Goal: Task Accomplishment & Management: Manage account settings

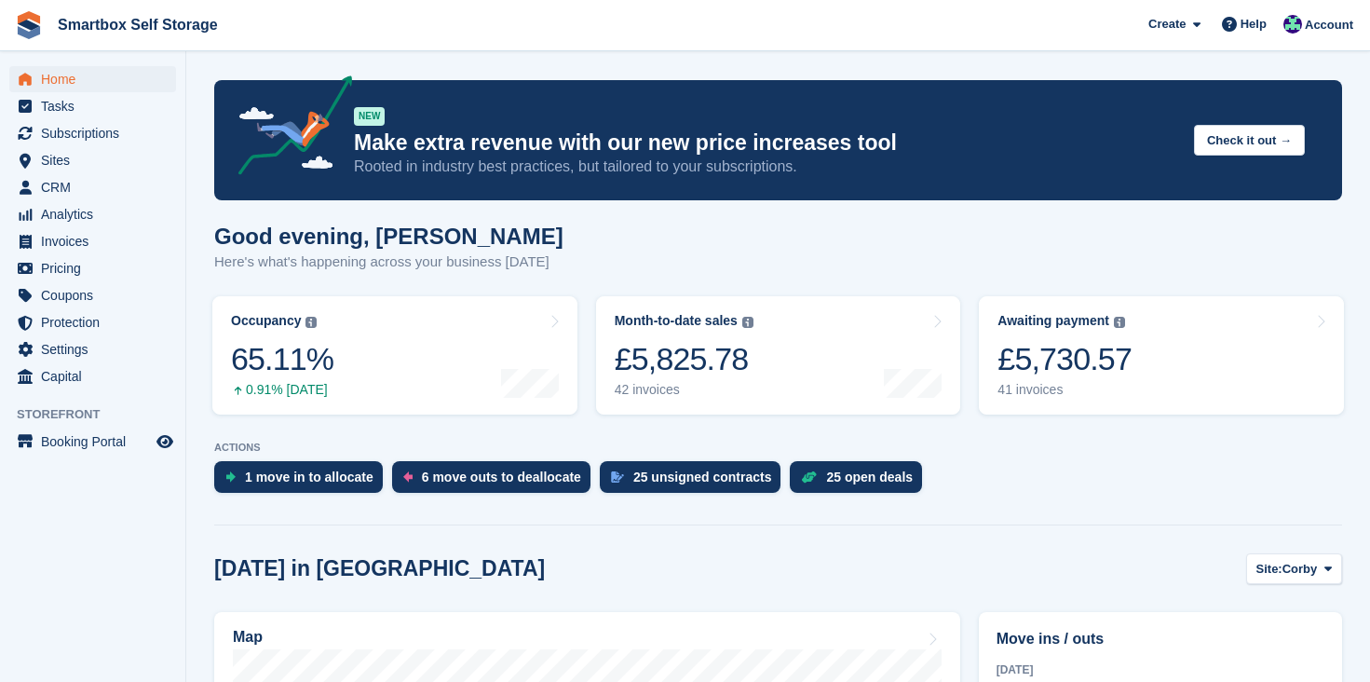
click at [71, 78] on span "Home" at bounding box center [97, 79] width 112 height 26
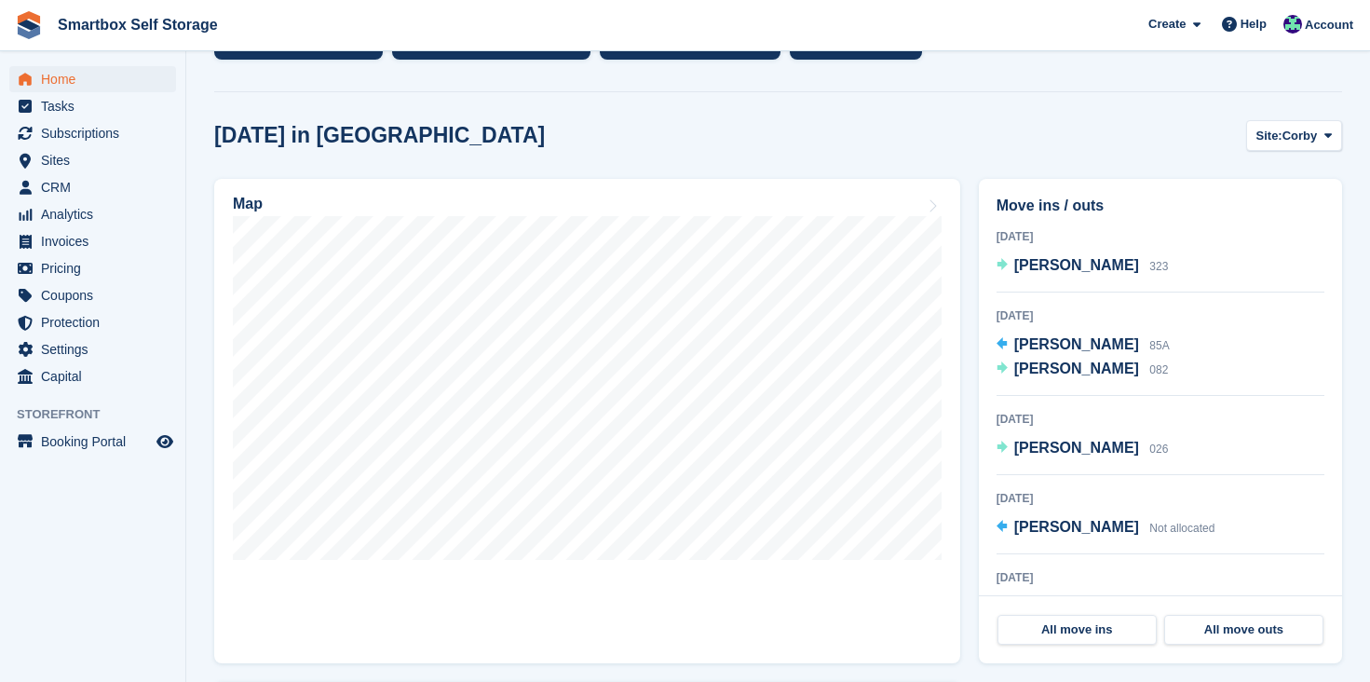
scroll to position [432, 0]
click at [1285, 133] on span "Corby" at bounding box center [1299, 137] width 35 height 19
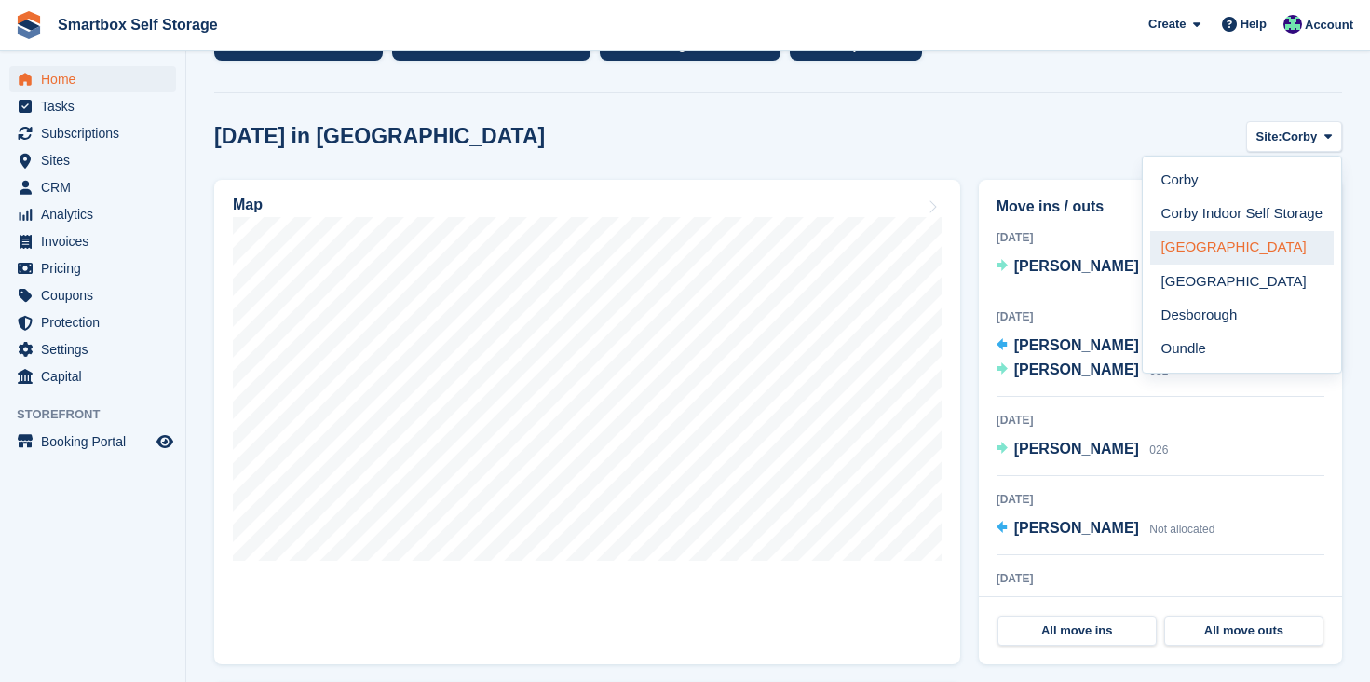
click at [1202, 245] on link "[GEOGRAPHIC_DATA]" at bounding box center [1241, 248] width 183 height 34
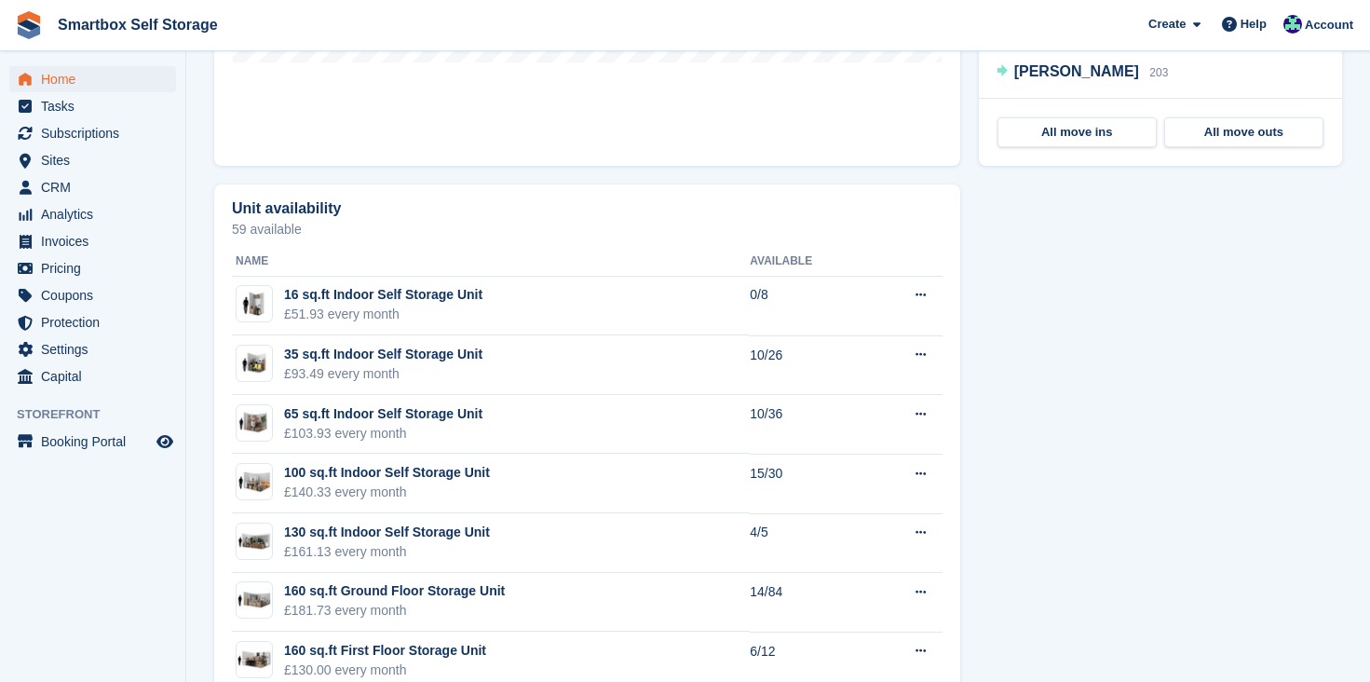
scroll to position [931, 0]
click at [72, 76] on span "Home" at bounding box center [97, 79] width 112 height 26
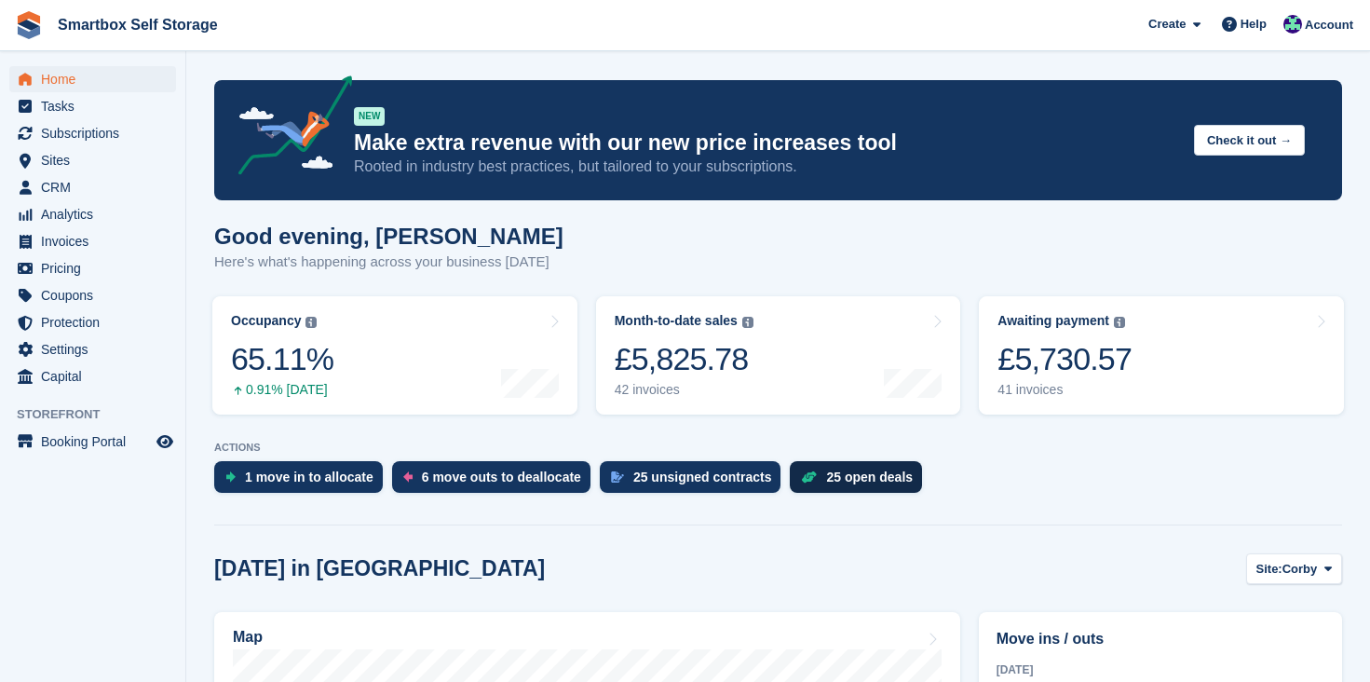
click at [859, 477] on div "25 open deals" at bounding box center [869, 476] width 87 height 15
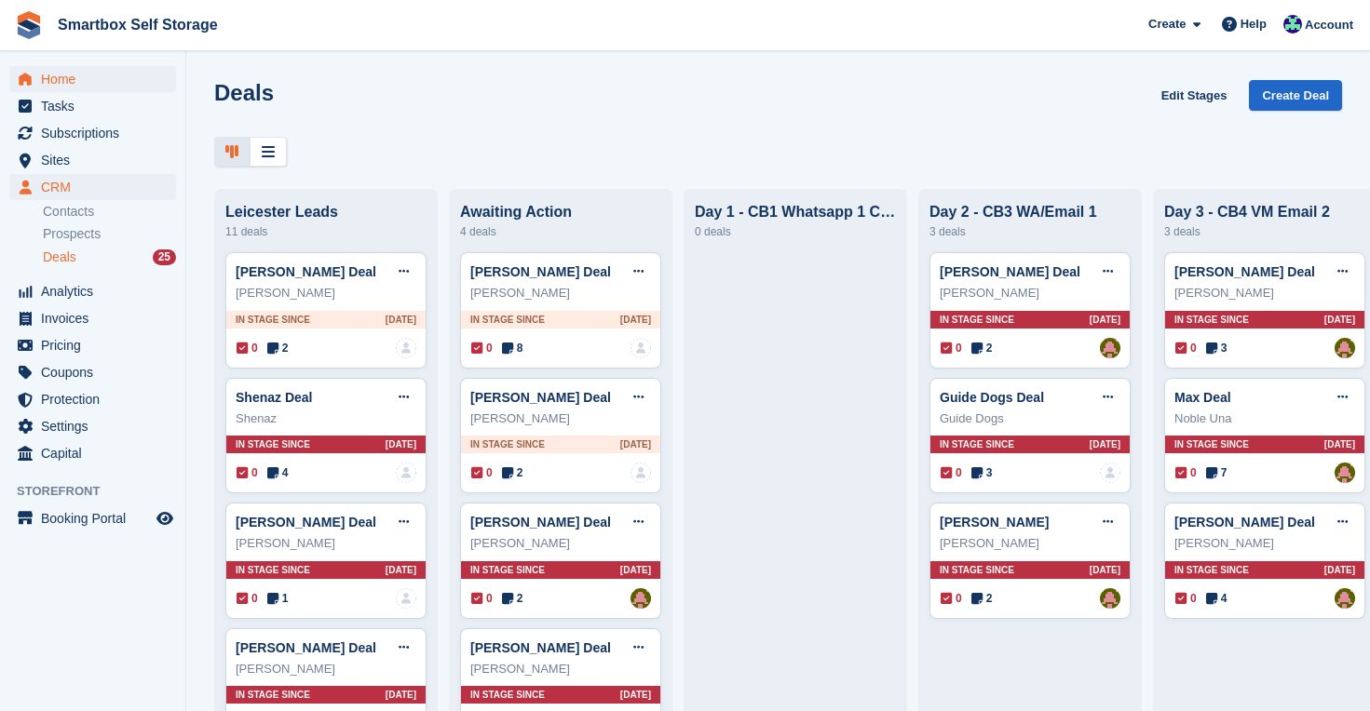
click at [52, 81] on span "Home" at bounding box center [97, 79] width 112 height 26
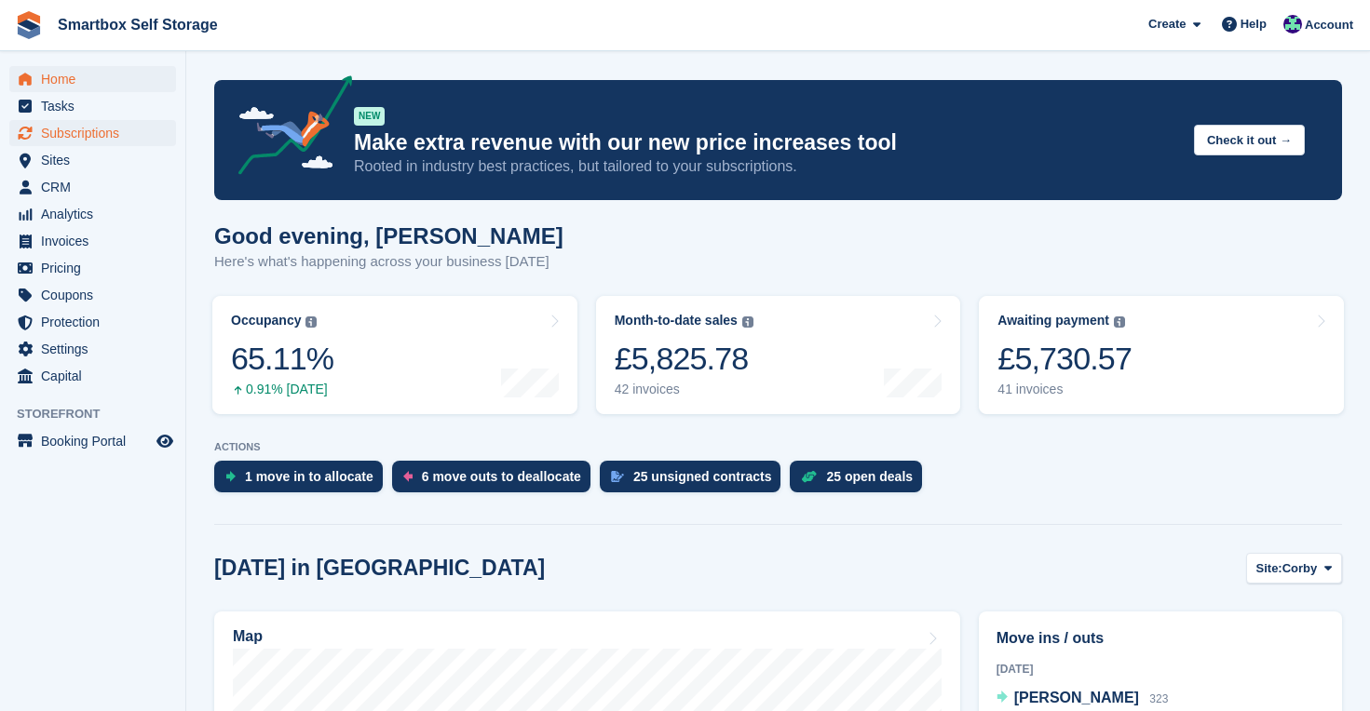
click at [92, 134] on span "Subscriptions" at bounding box center [97, 133] width 112 height 26
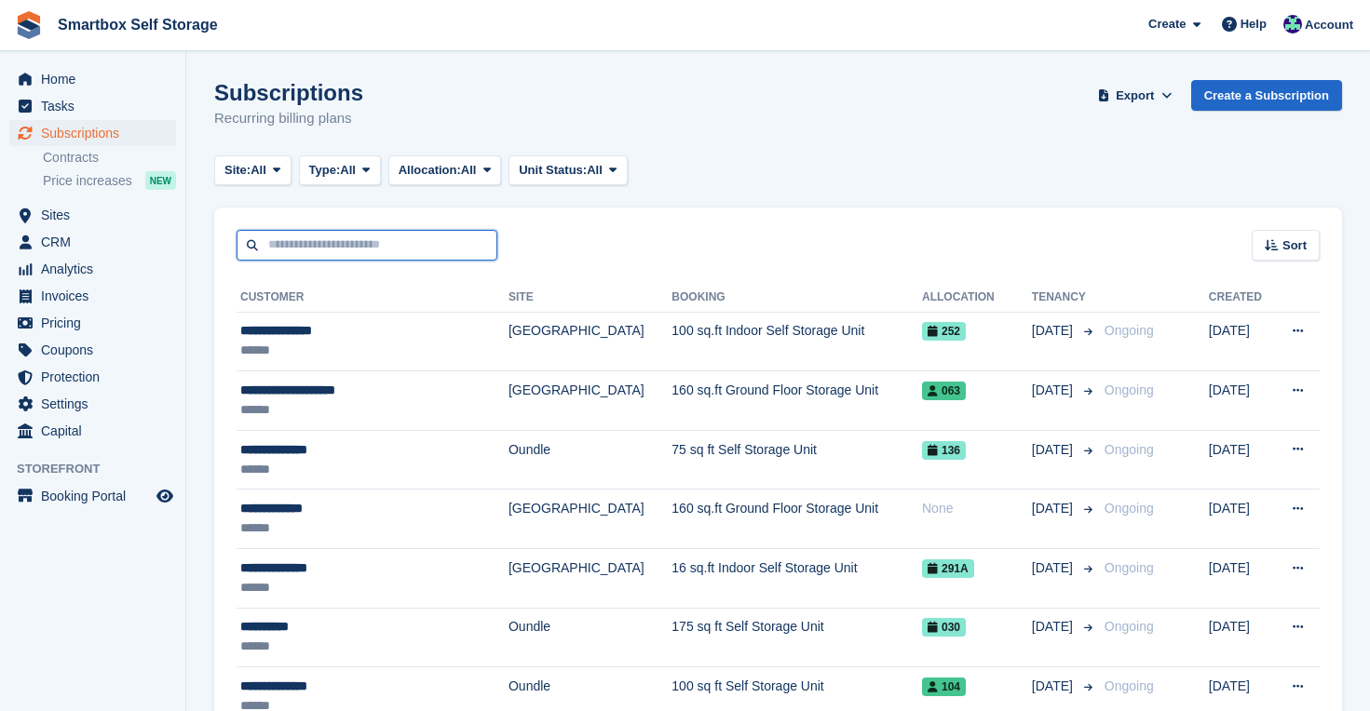
click at [369, 252] on input "text" at bounding box center [366, 245] width 261 height 31
type input "******"
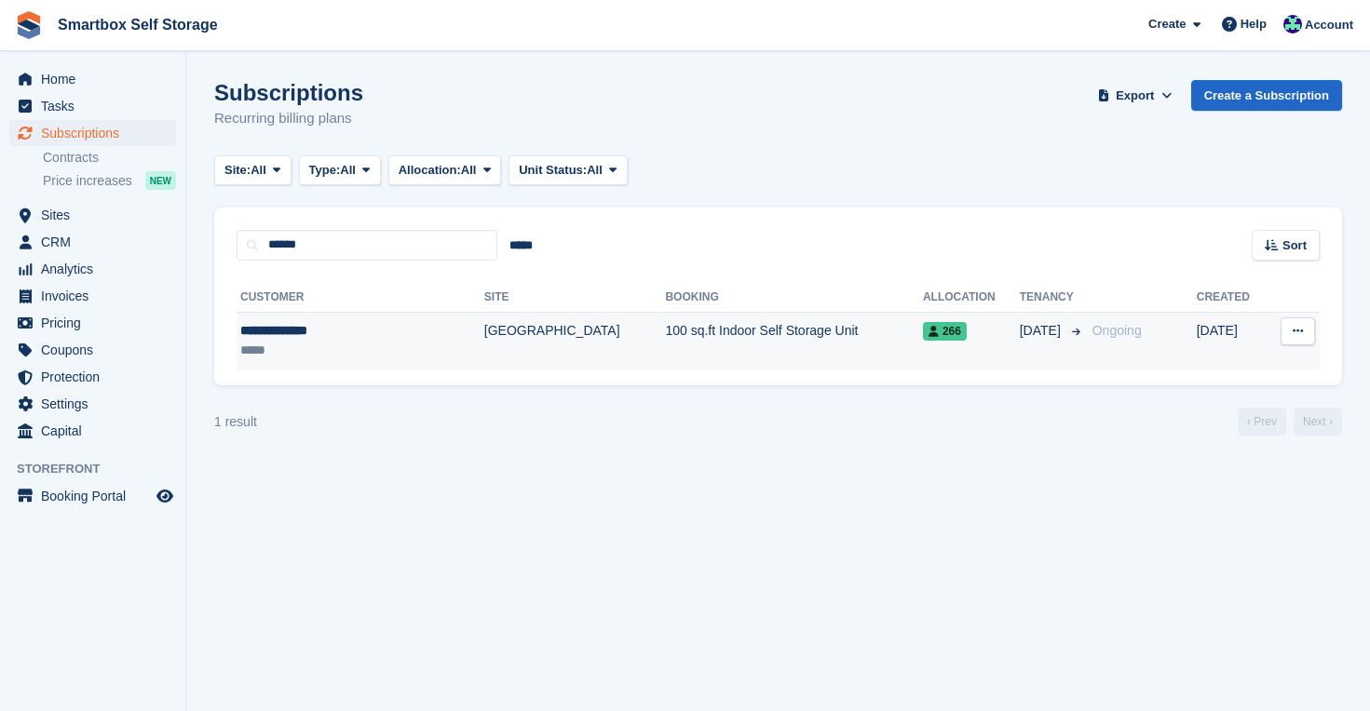
click at [316, 334] on div "**********" at bounding box center [331, 331] width 182 height 20
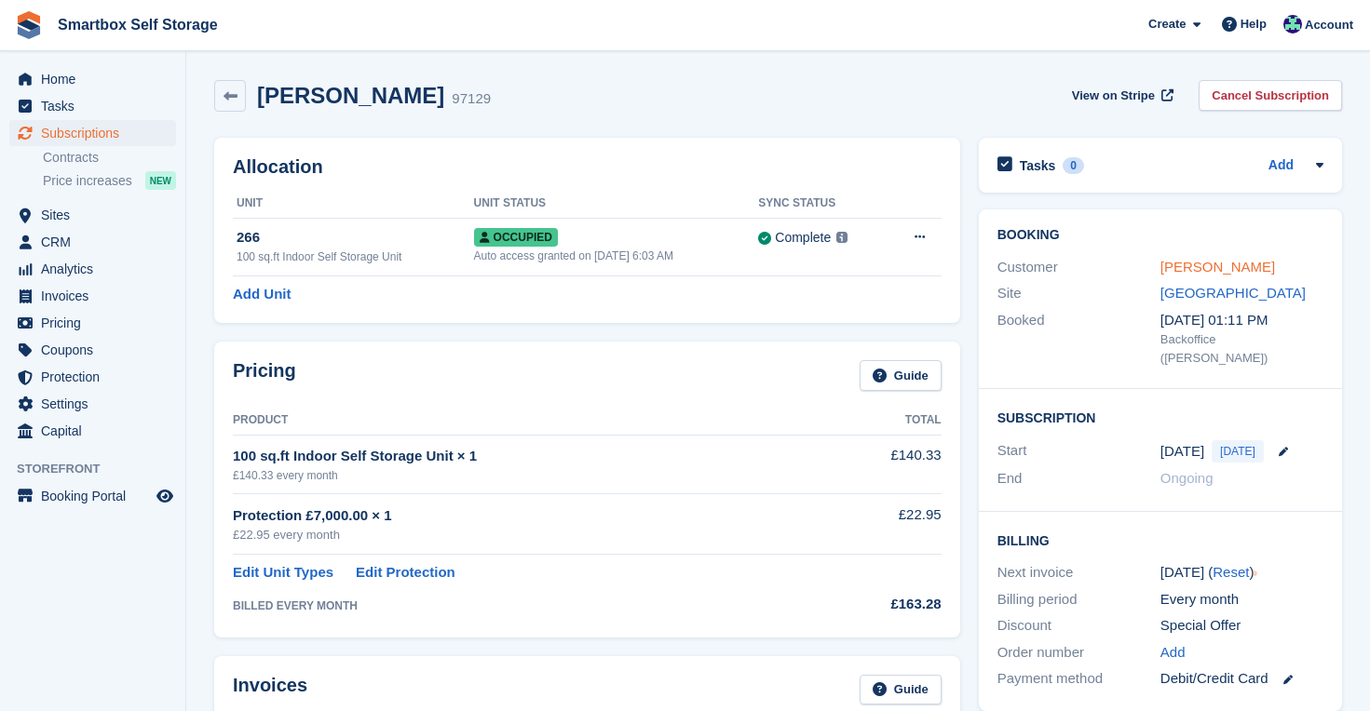
click at [1195, 266] on link "Edwina Wynyard" at bounding box center [1217, 267] width 115 height 16
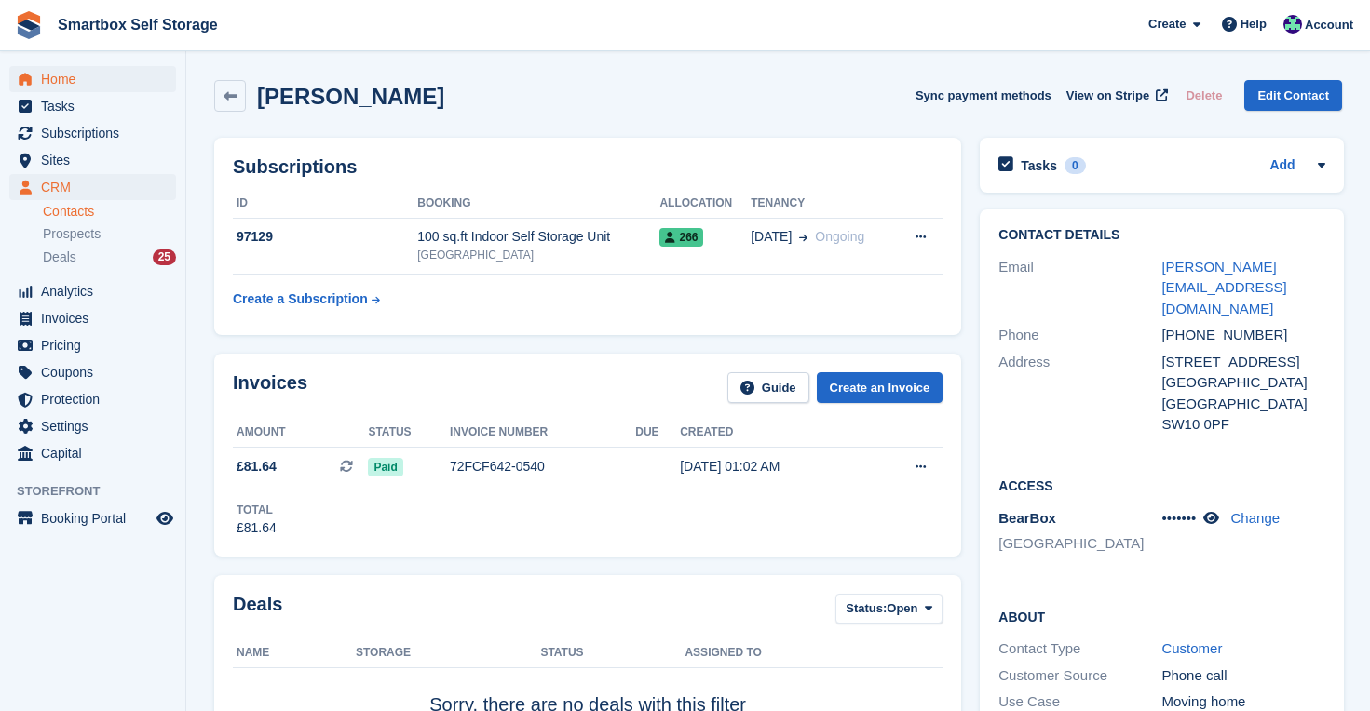
click at [53, 73] on span "Home" at bounding box center [97, 79] width 112 height 26
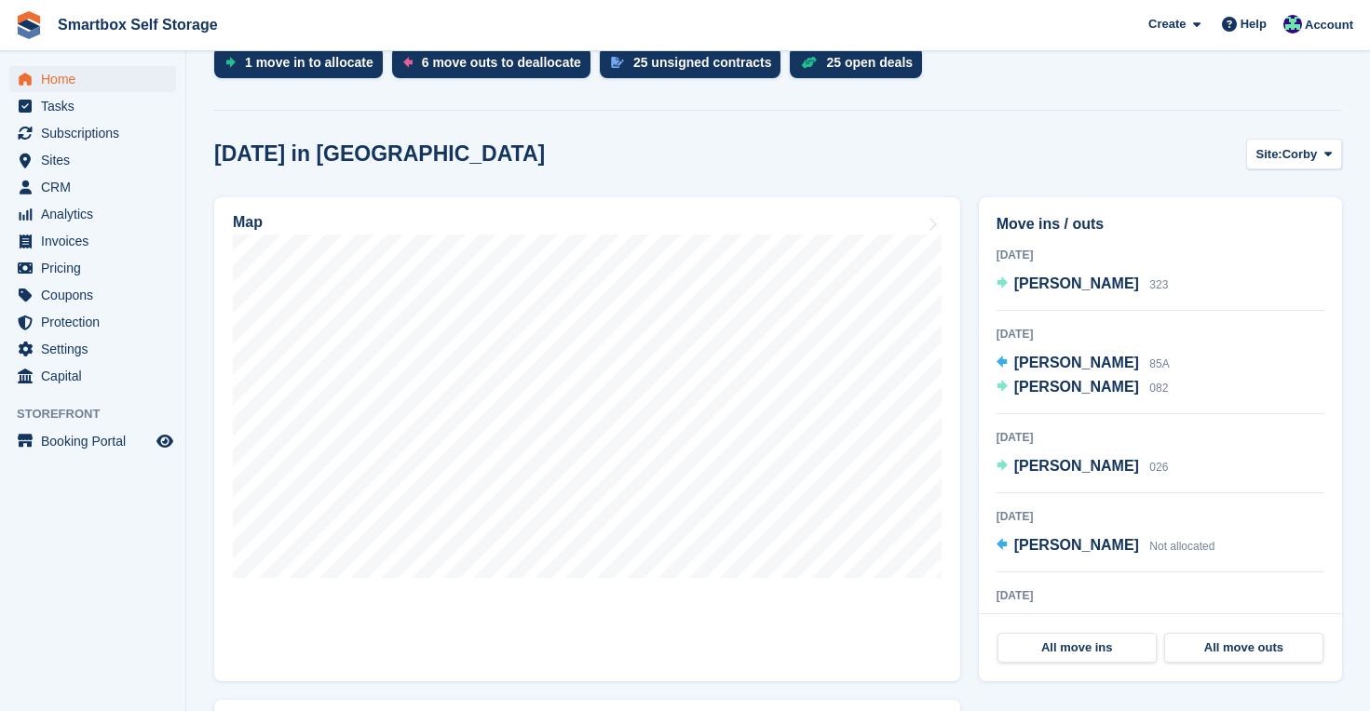
scroll to position [430, 0]
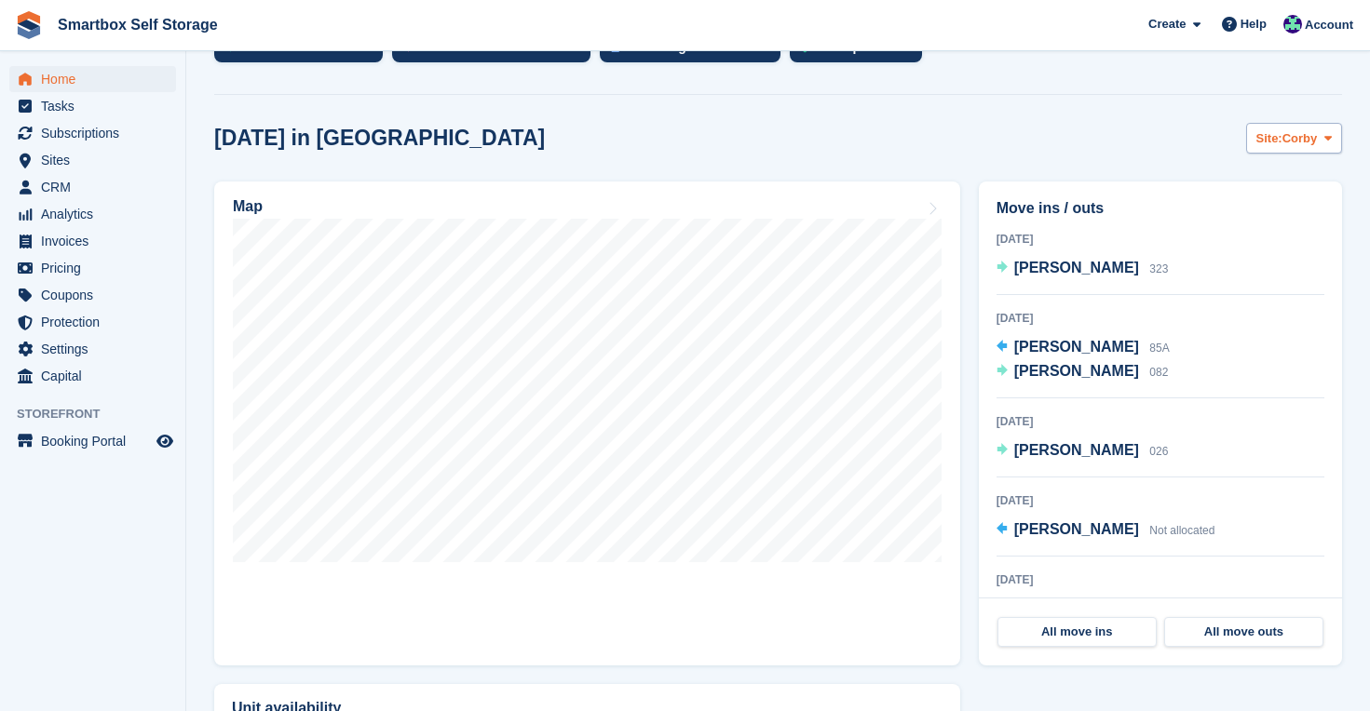
click at [1318, 133] on button "Site: Corby" at bounding box center [1294, 138] width 96 height 31
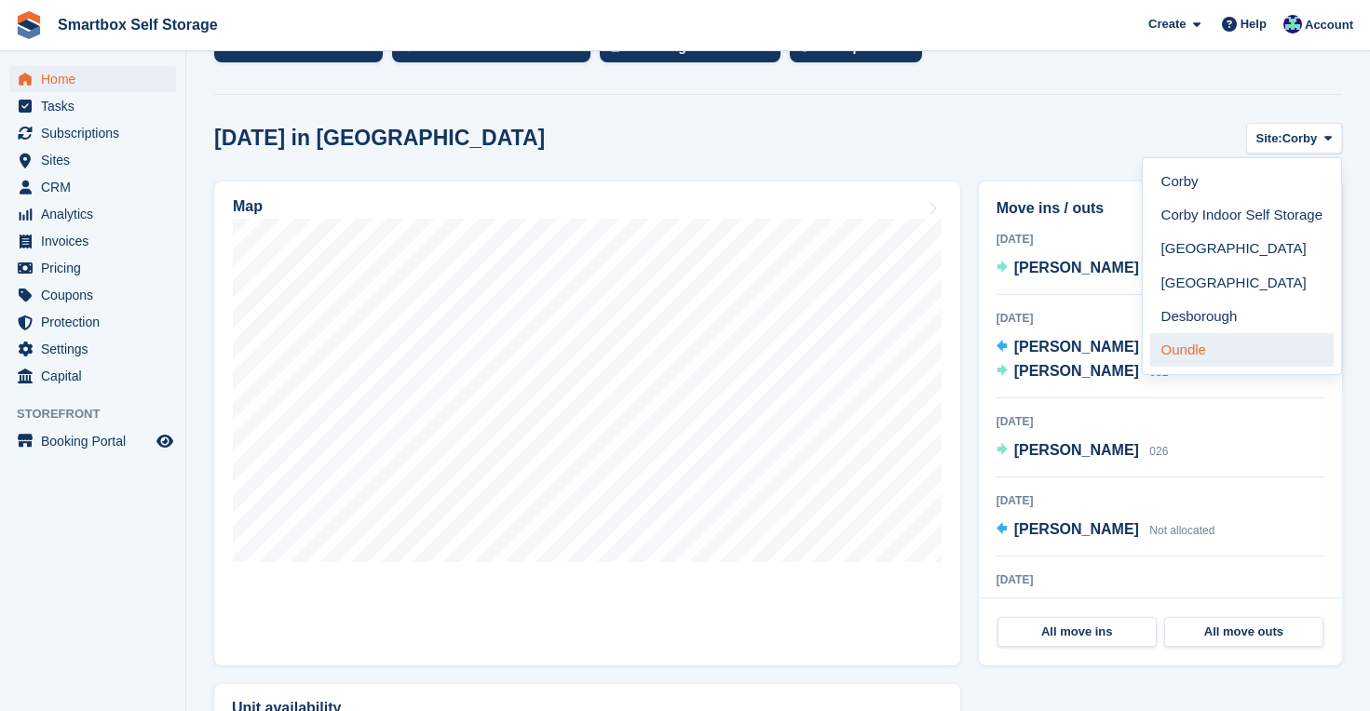
click at [1206, 343] on link "Oundle" at bounding box center [1241, 350] width 183 height 34
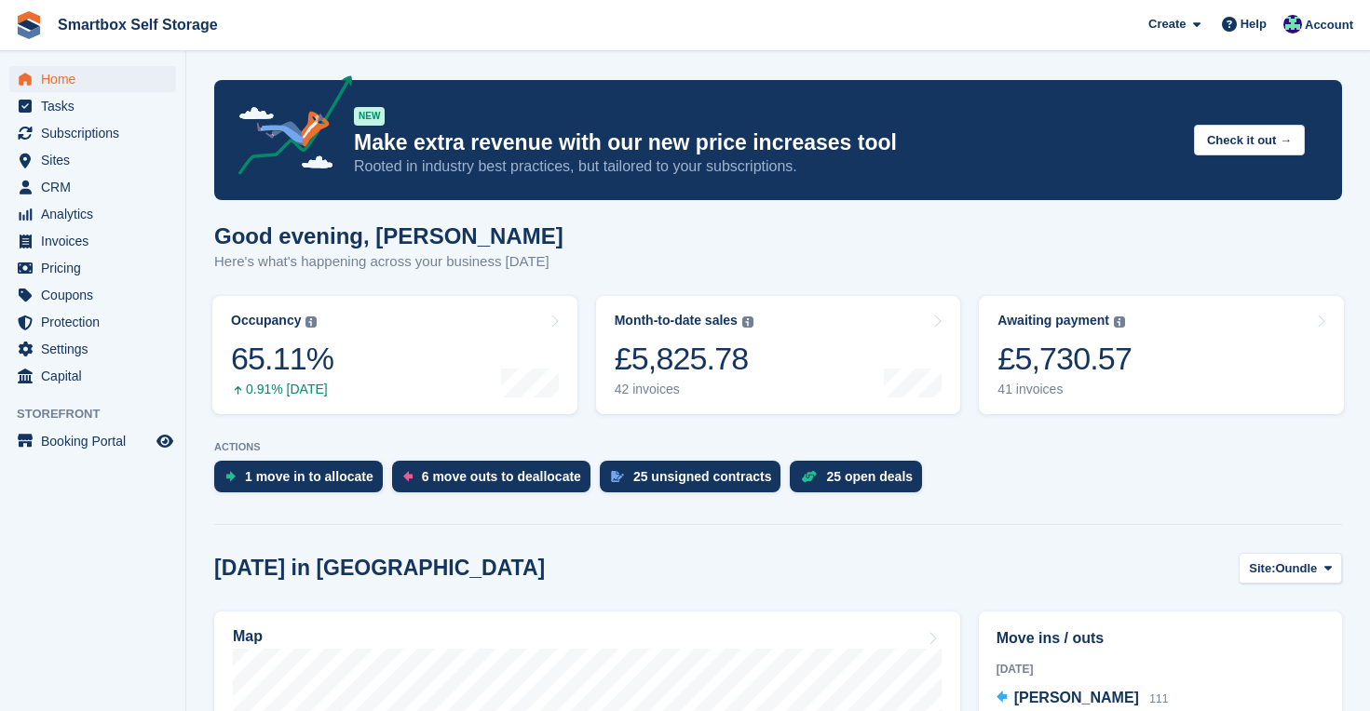
scroll to position [0, 0]
click at [71, 74] on span "Home" at bounding box center [97, 79] width 112 height 26
